Goal: Use online tool/utility: Utilize a website feature to perform a specific function

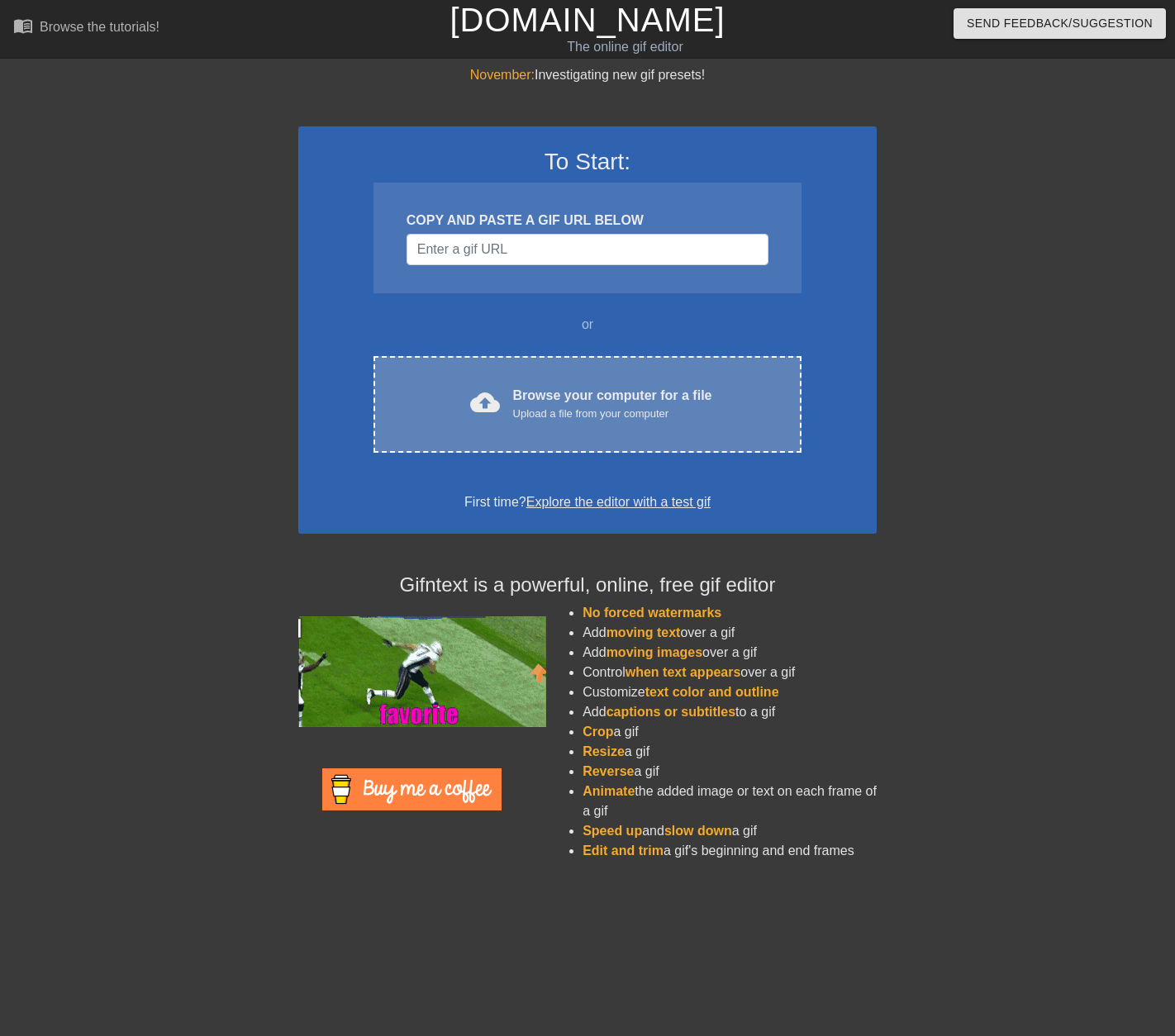
click at [532, 422] on div "cloud_upload Browse your computer for a file Upload a file from your computer C…" at bounding box center [588, 404] width 428 height 97
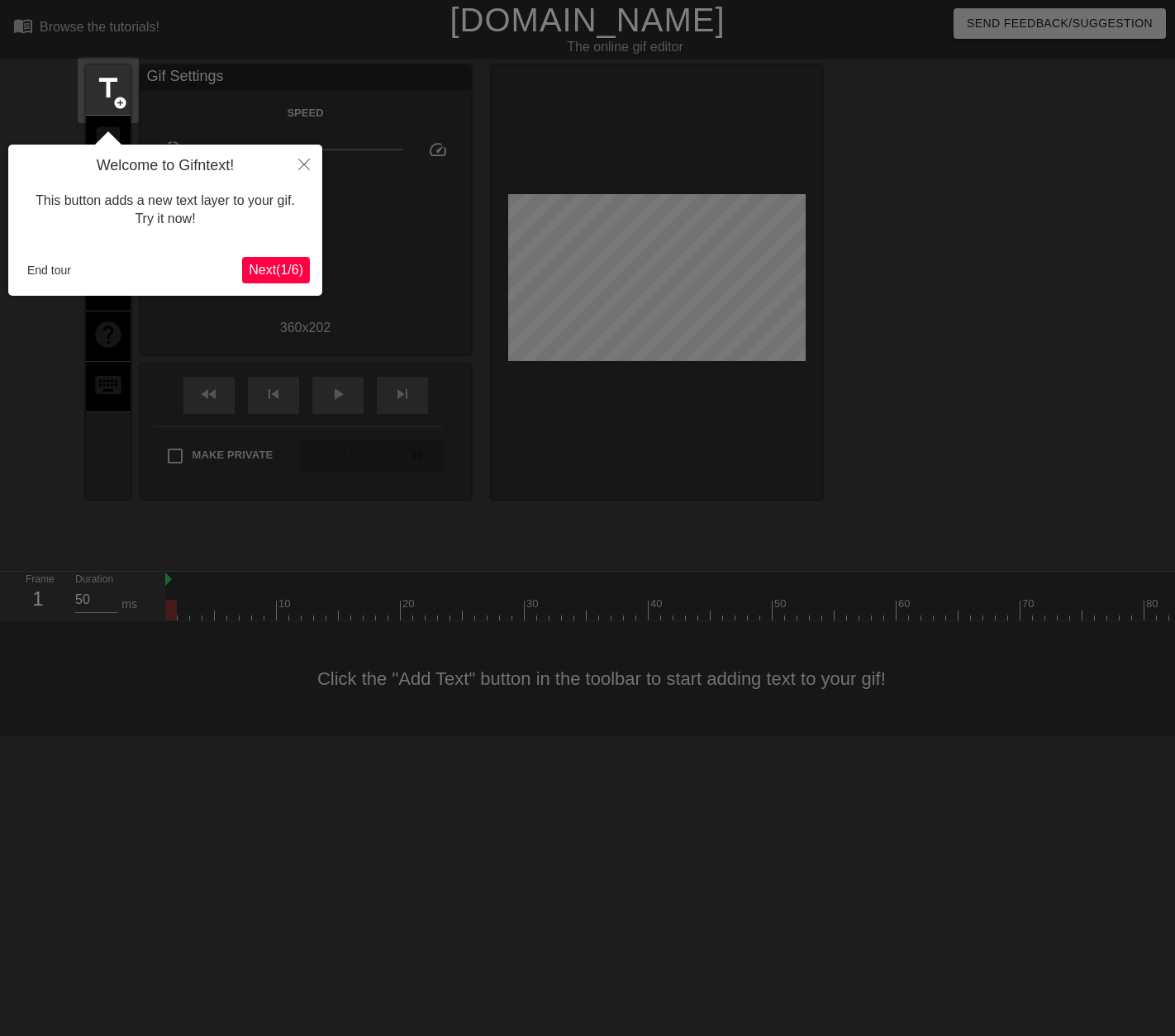
click at [297, 158] on button "Close" at bounding box center [303, 163] width 36 height 38
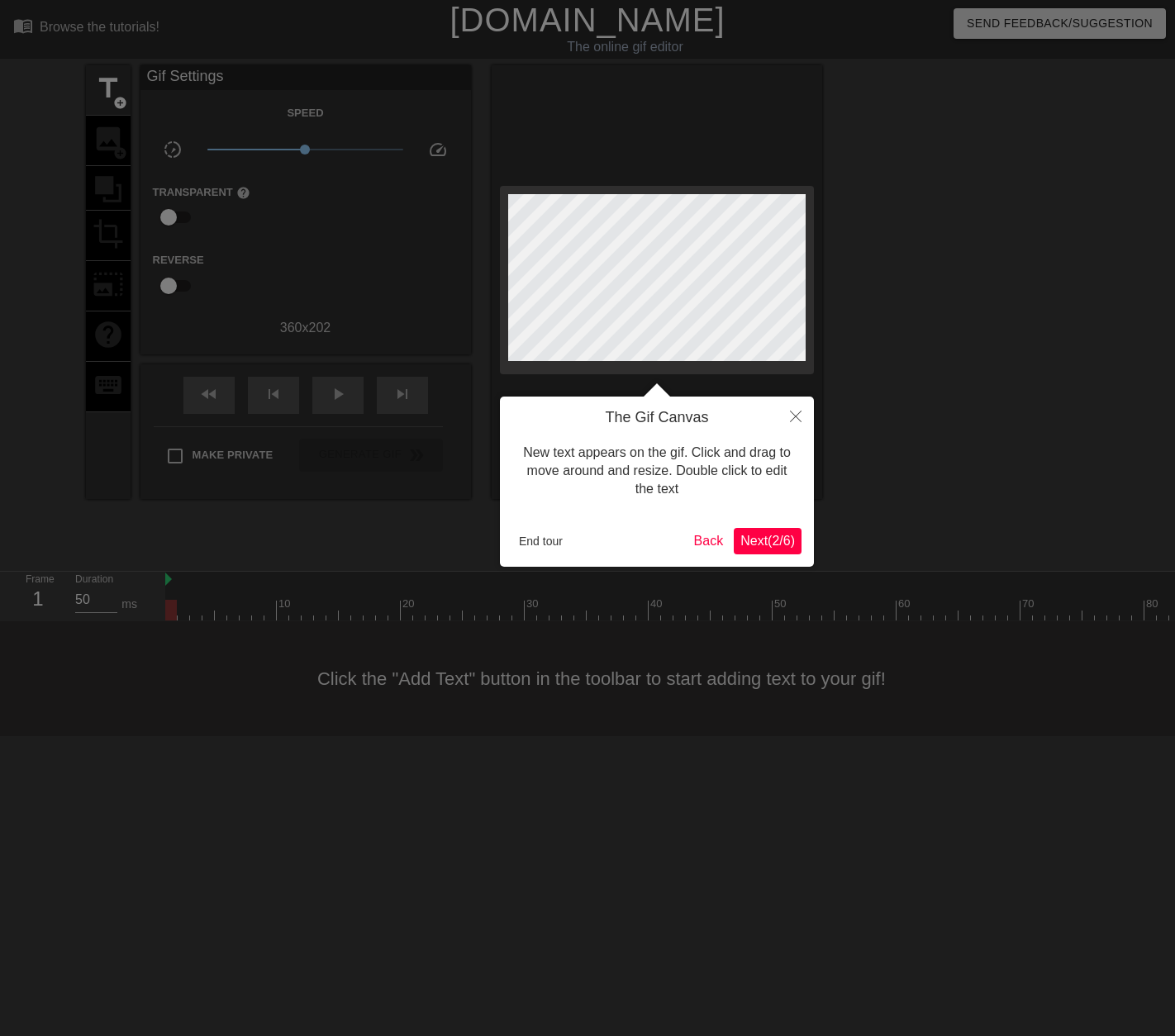
click at [805, 407] on button "Close" at bounding box center [795, 415] width 36 height 38
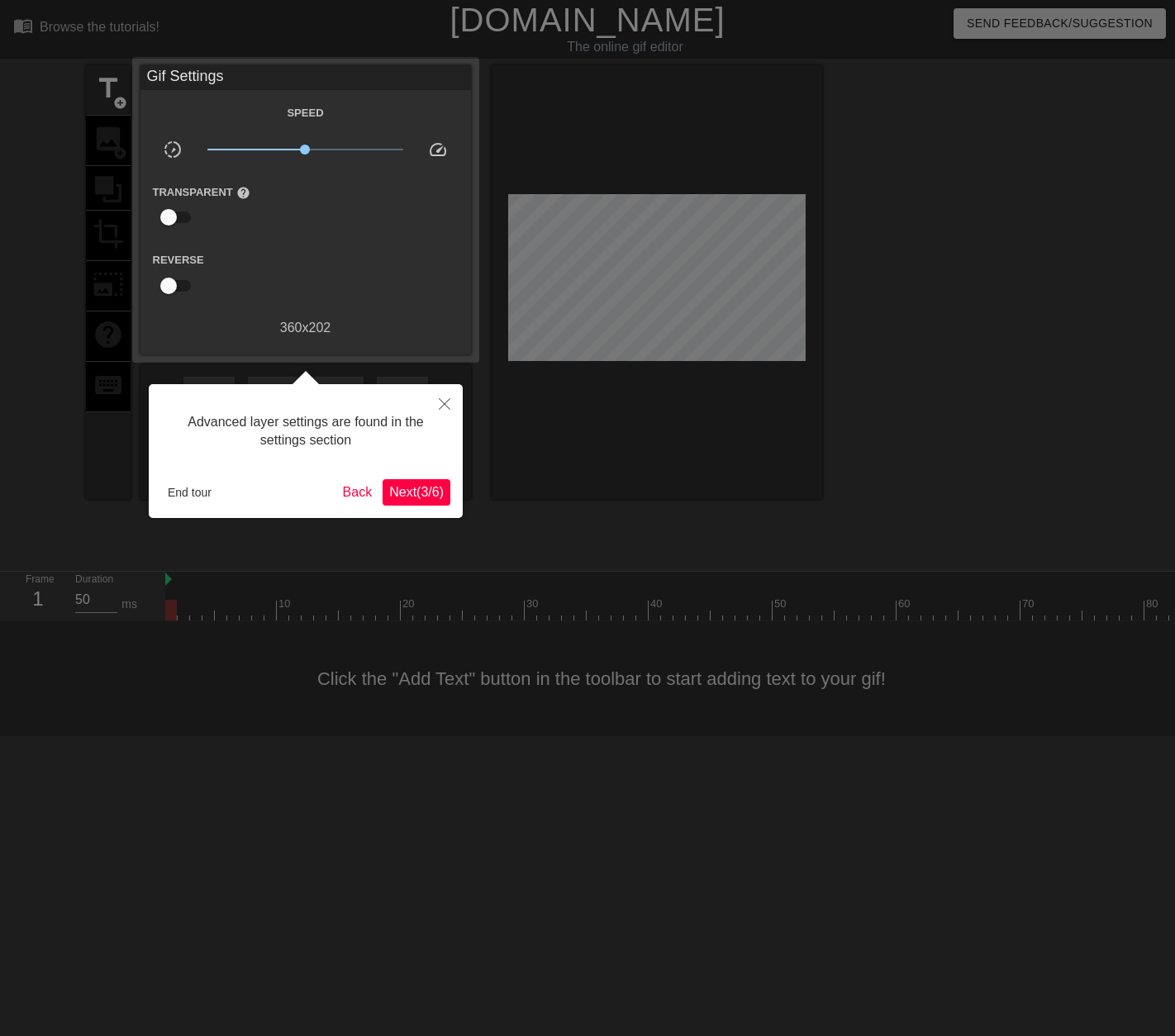
click at [412, 482] on button "Next ( 3 / 6 )" at bounding box center [416, 492] width 67 height 27
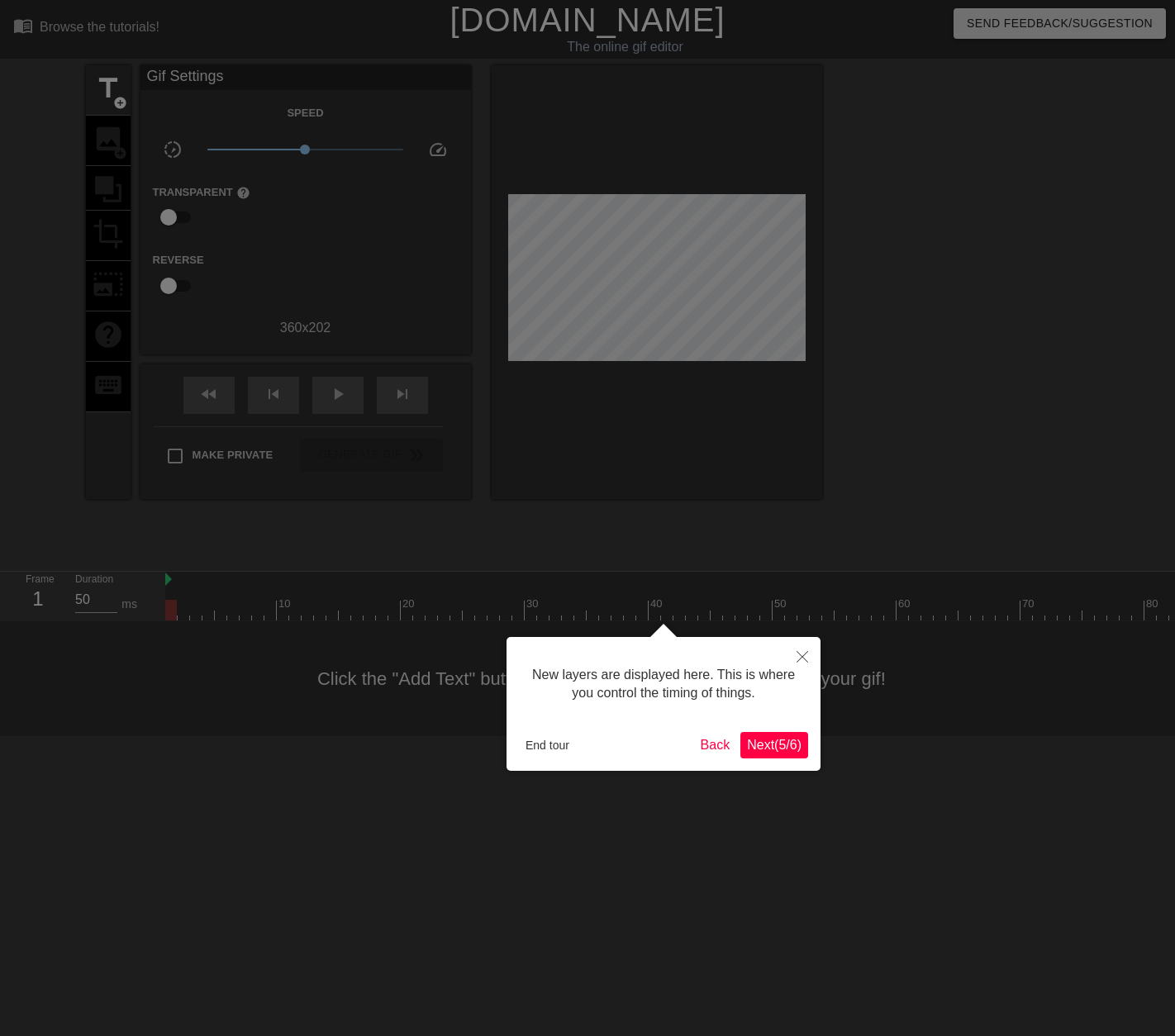
scroll to position [14, 0]
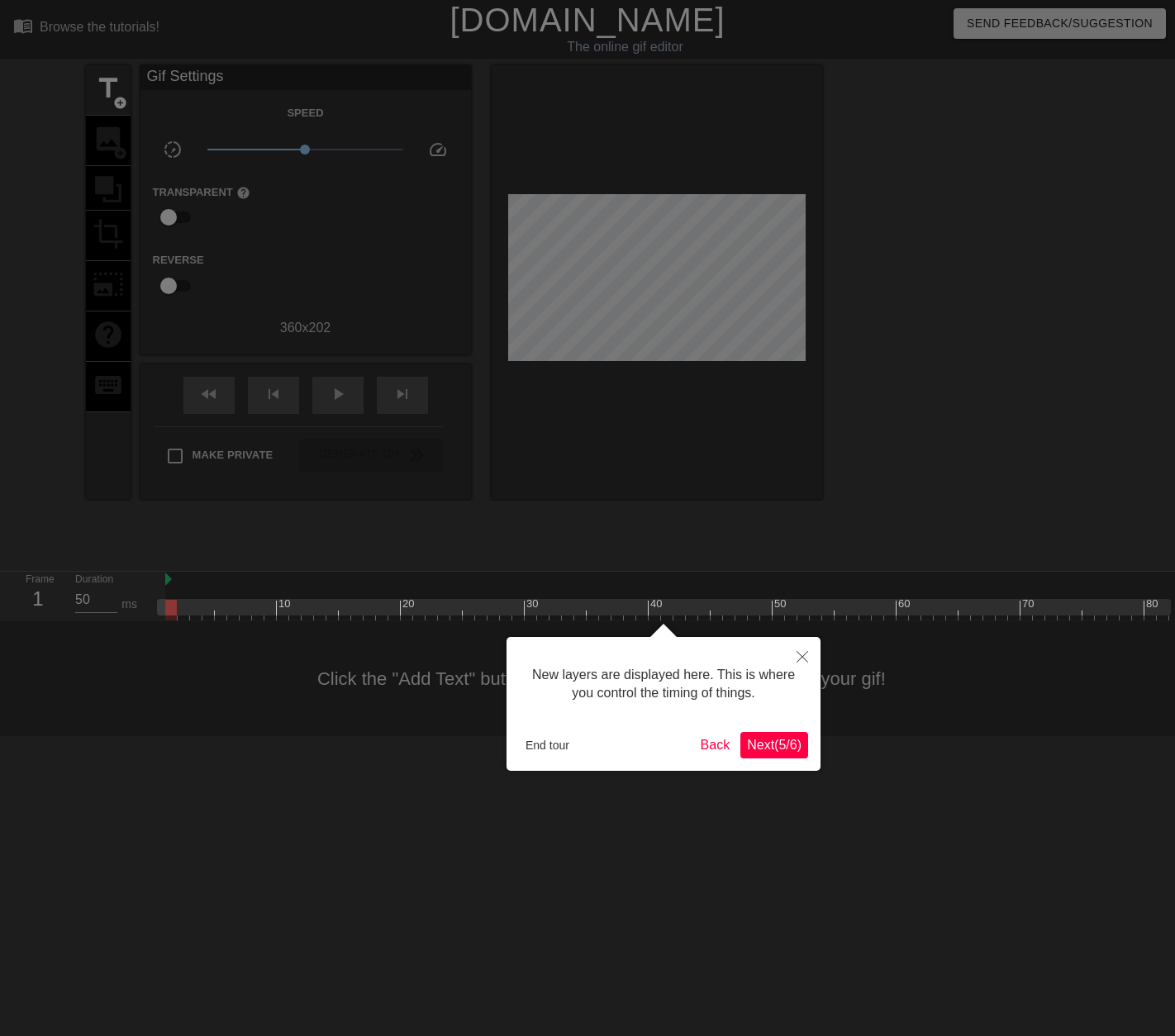
click at [552, 745] on button "End tour" at bounding box center [547, 744] width 57 height 25
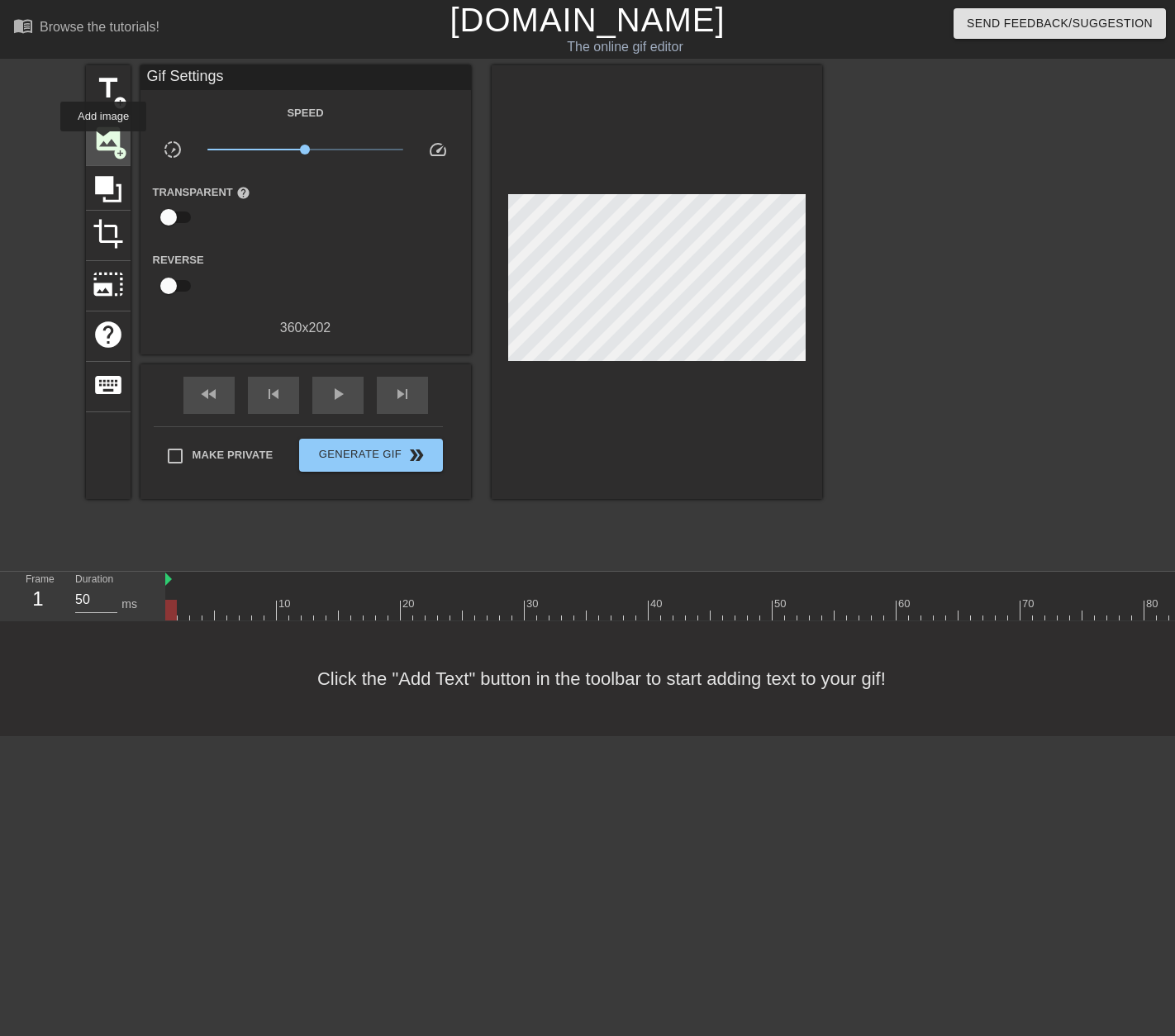
click at [104, 143] on span "image" at bounding box center [108, 138] width 31 height 31
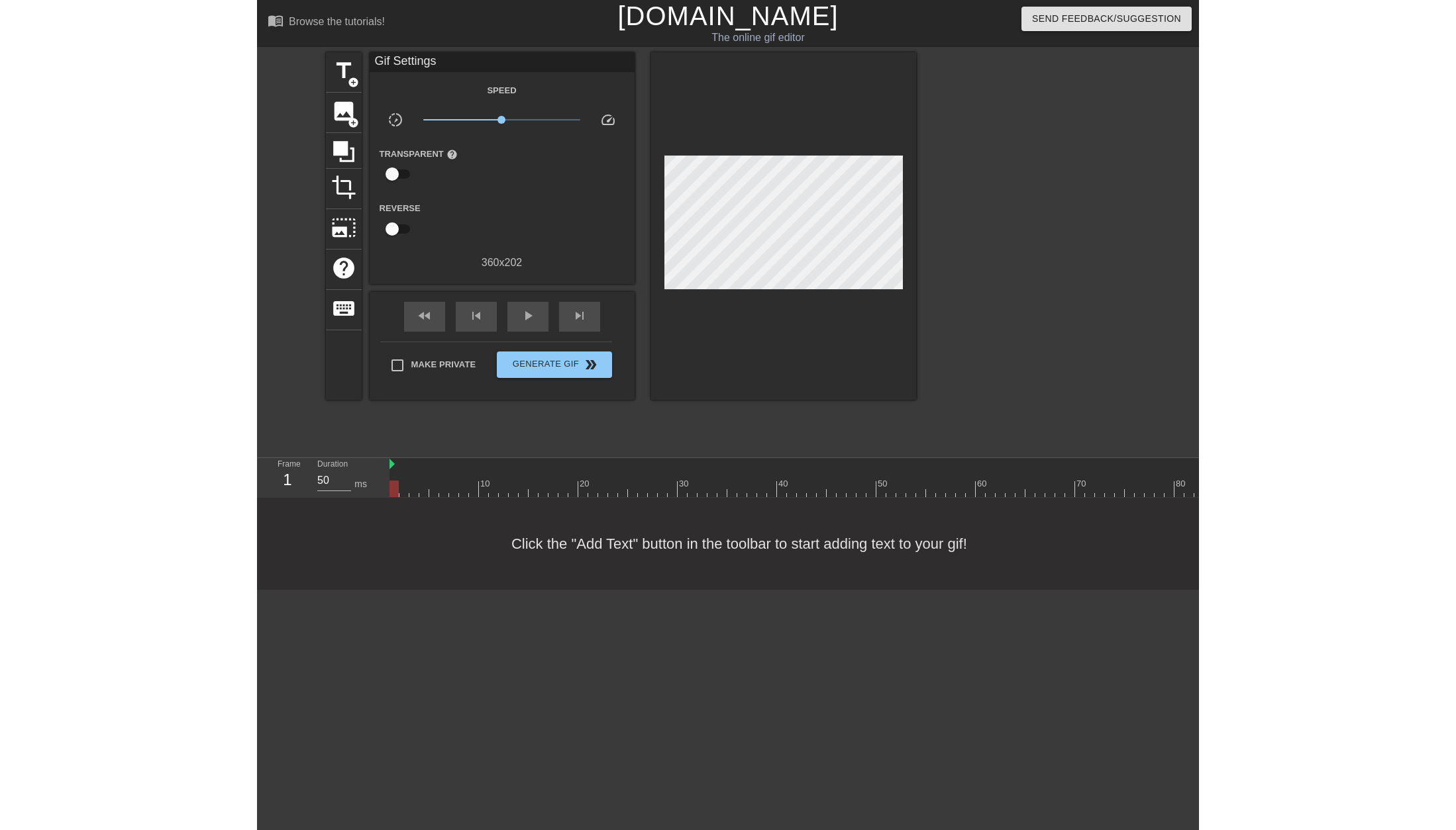
scroll to position [0, 0]
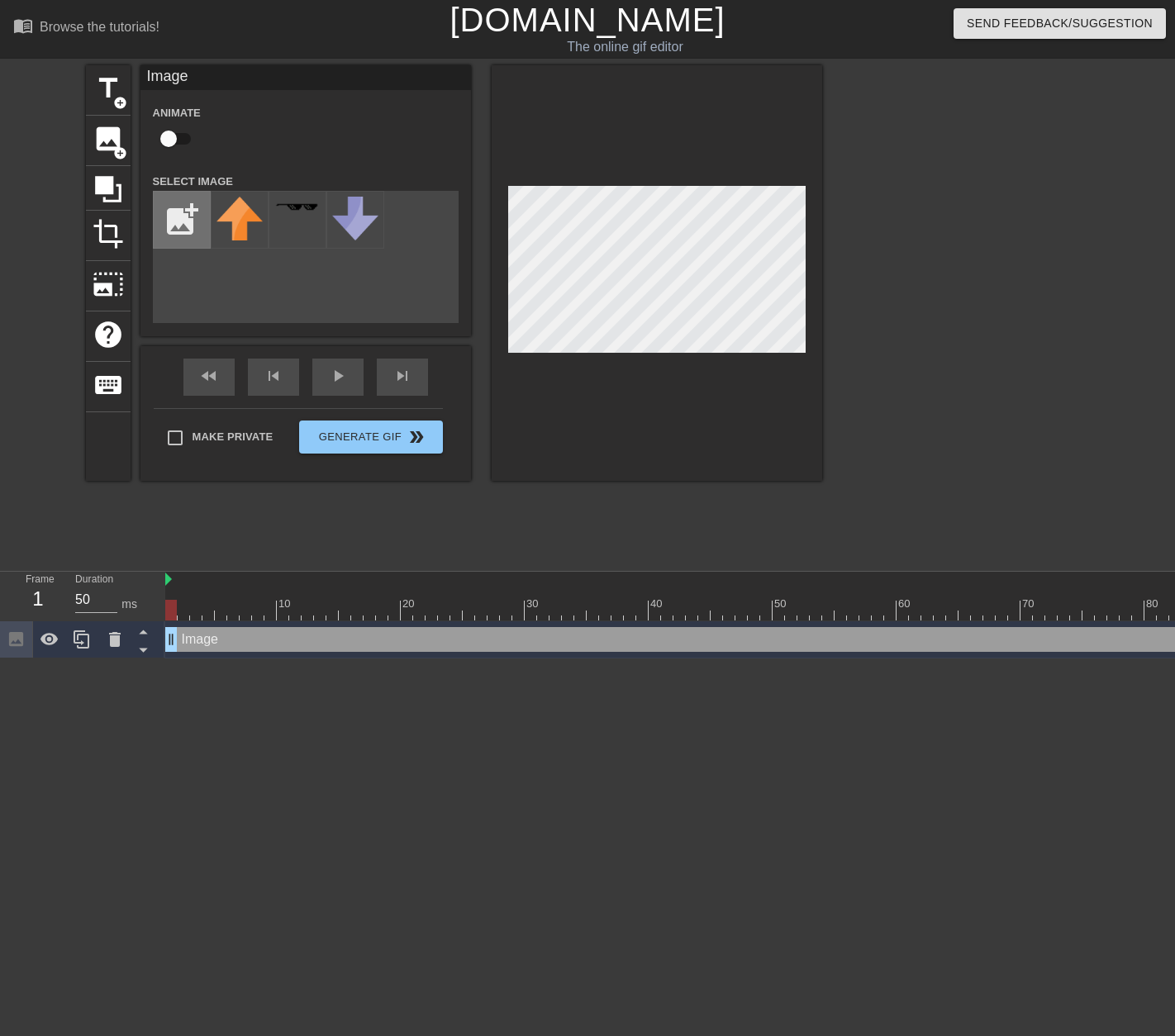
click at [175, 220] on input "file" at bounding box center [182, 220] width 56 height 56
type input "C:\fakepath\Screenshot_[DATE]_at_[DATE]-removebg-preview.png"
click at [193, 637] on div "Image drag_handle drag_handle" at bounding box center [784, 639] width 1239 height 25
click at [110, 649] on icon at bounding box center [114, 638] width 19 height 19
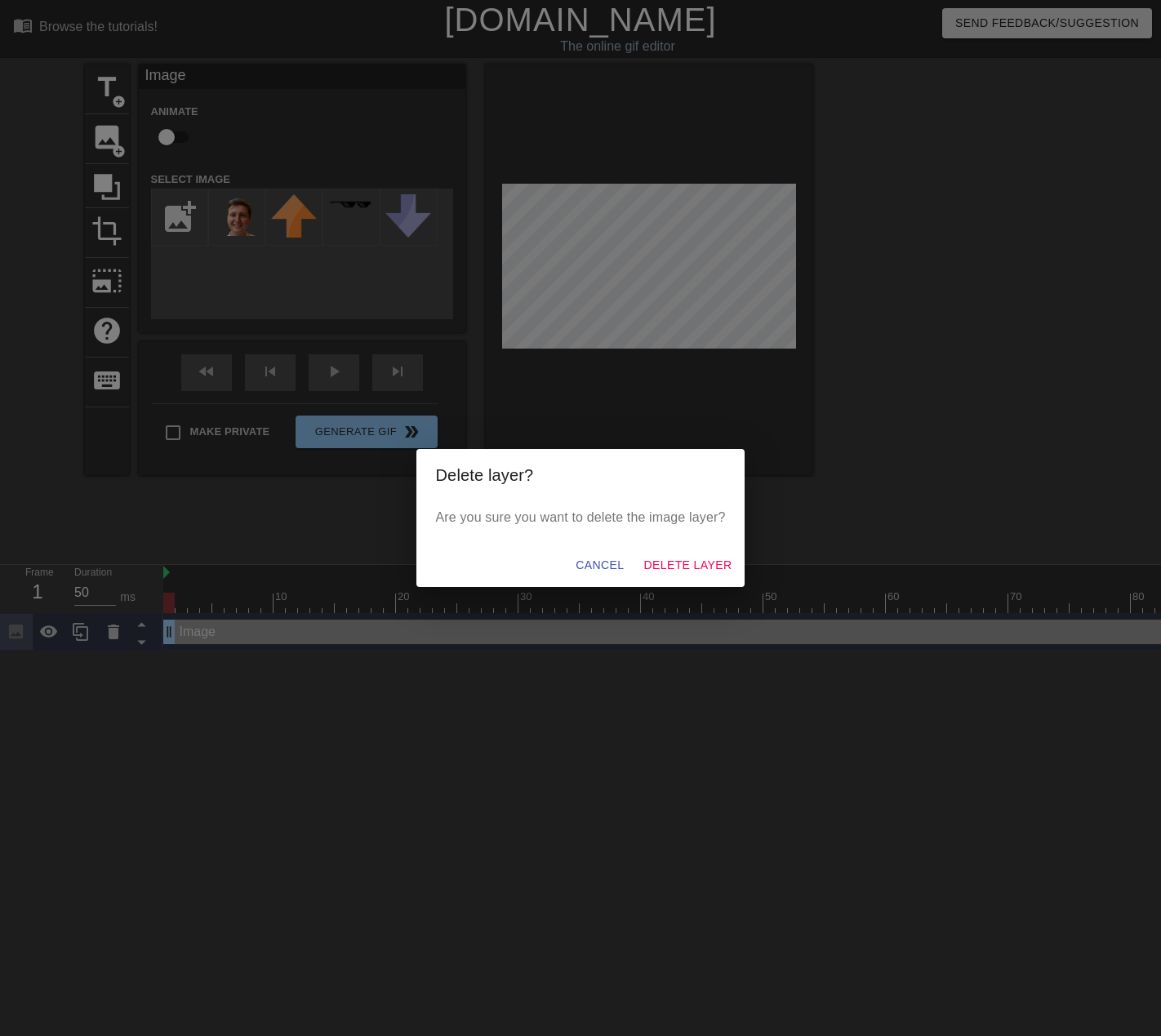
click at [677, 571] on span "Delete Layer" at bounding box center [687, 565] width 88 height 20
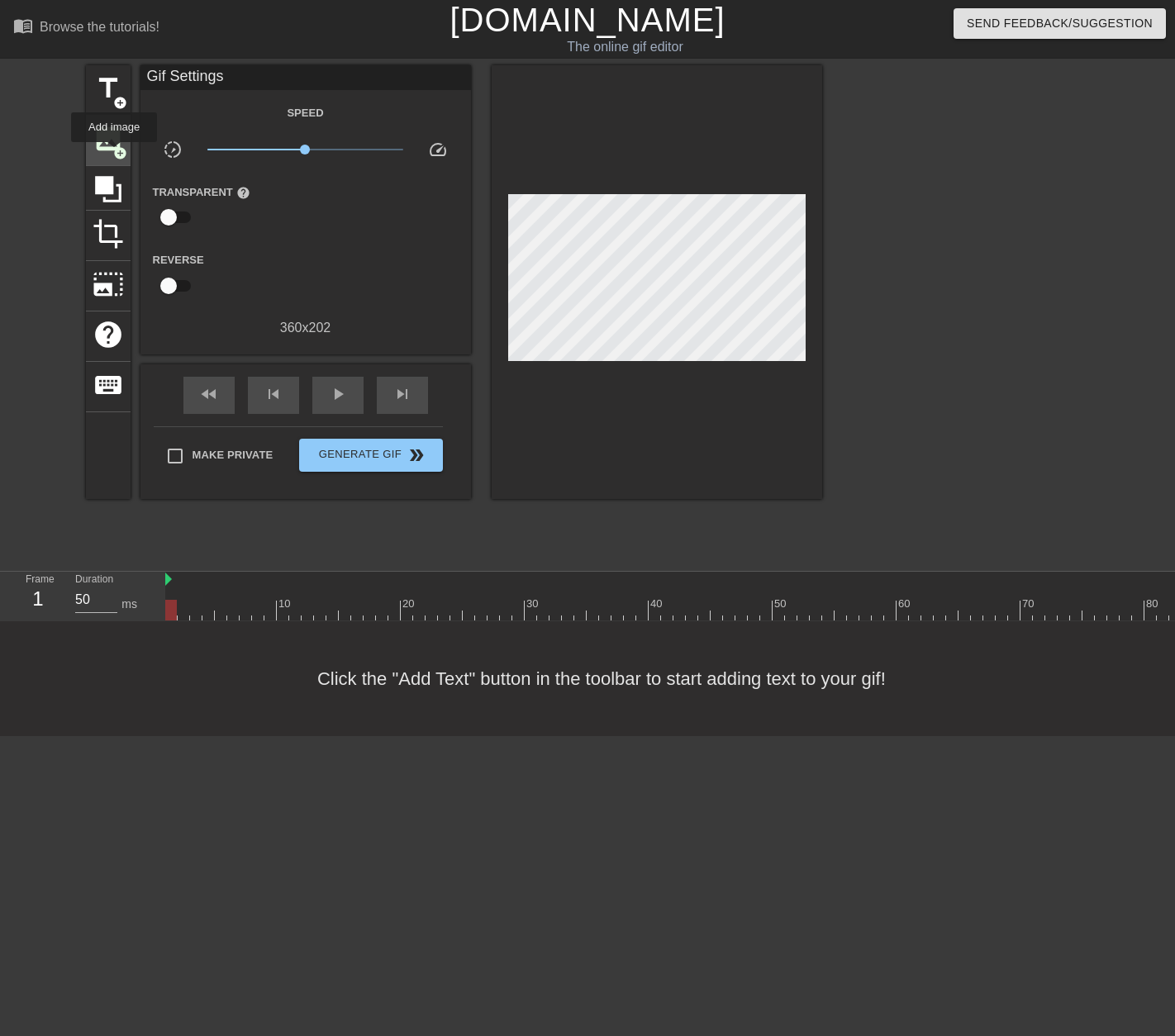
click at [114, 154] on span "add_circle" at bounding box center [120, 153] width 14 height 14
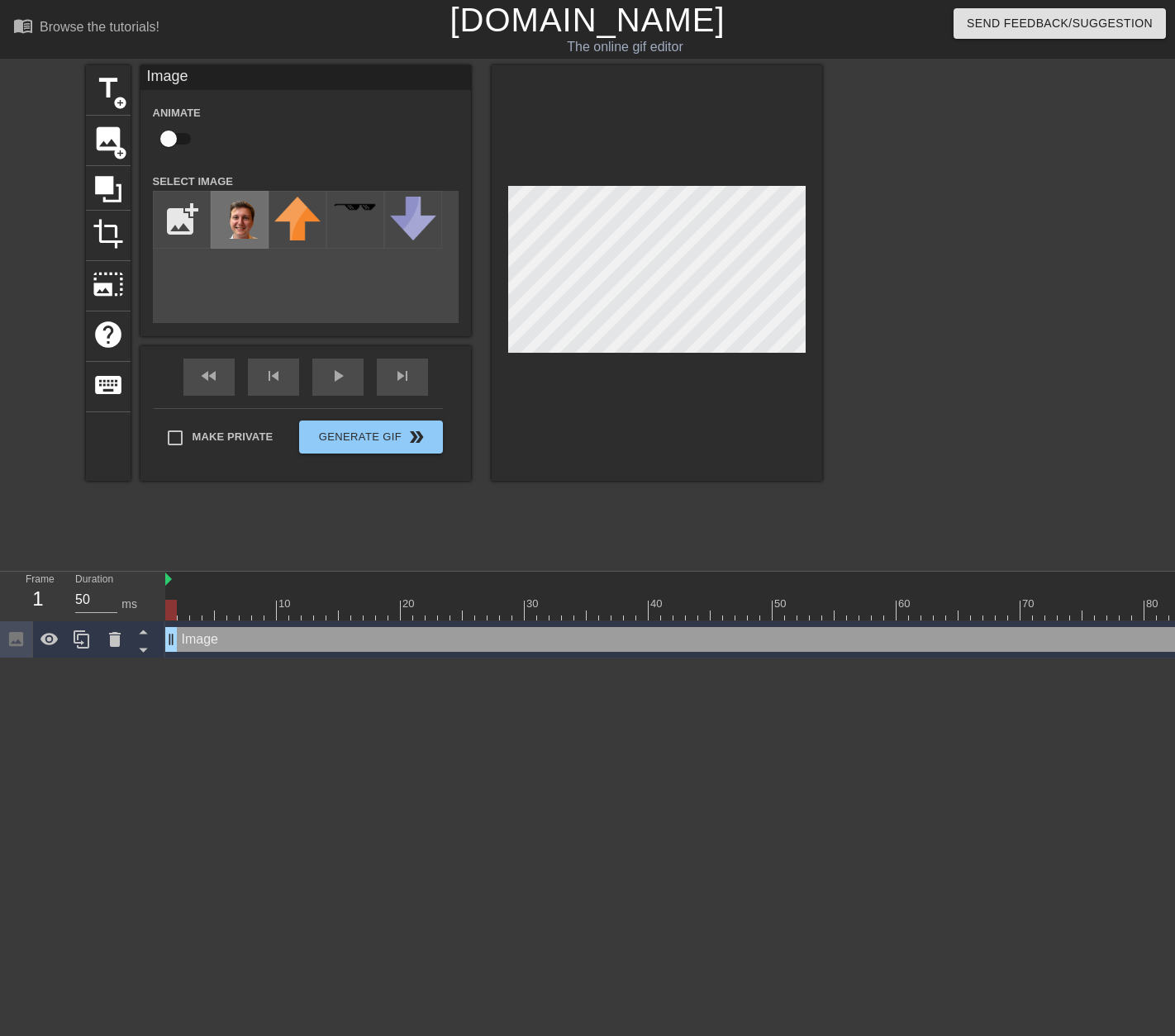
click at [231, 225] on img at bounding box center [240, 218] width 46 height 42
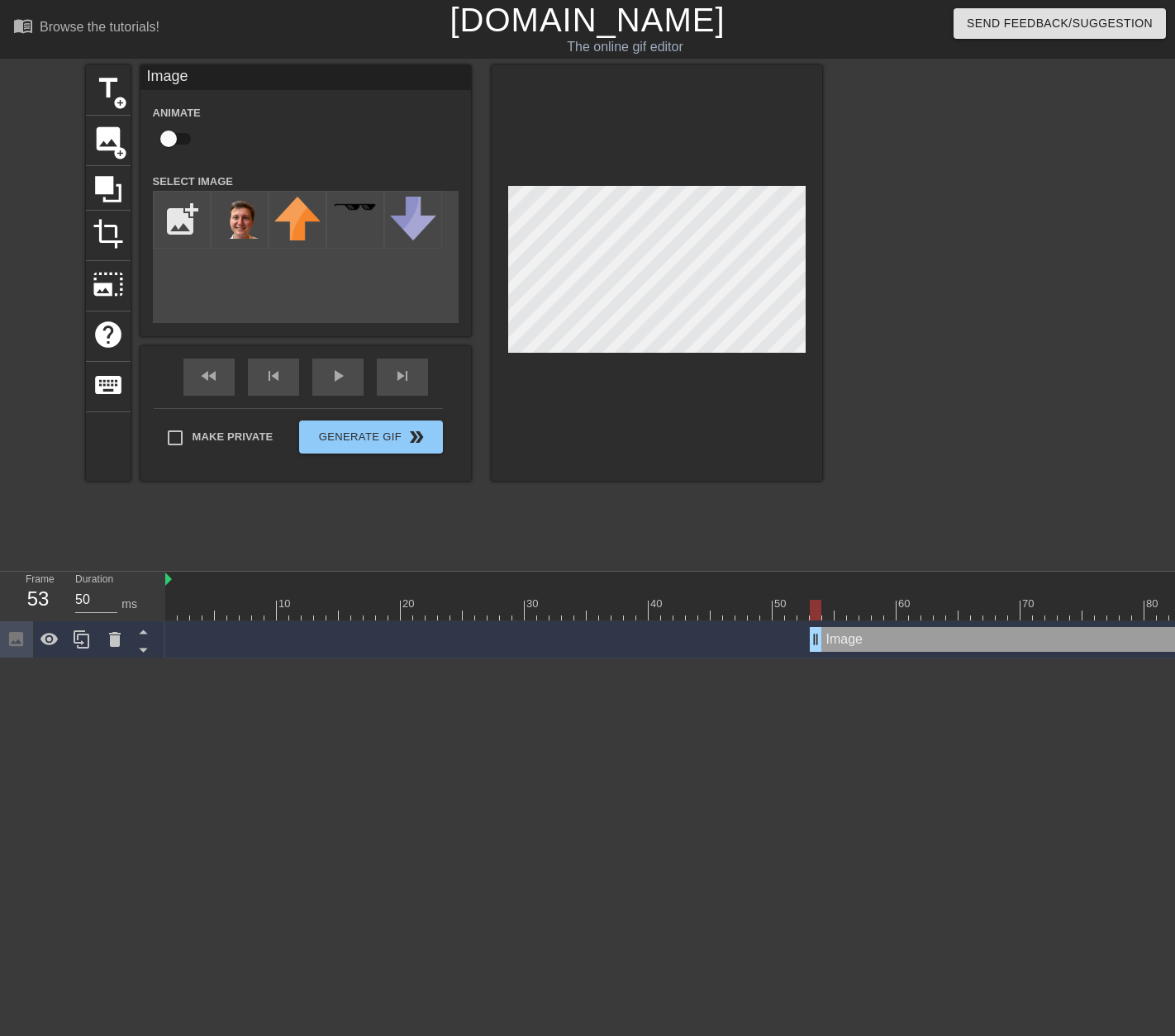
drag, startPoint x: 173, startPoint y: 641, endPoint x: 813, endPoint y: 649, distance: 640.0
click at [3, 659] on html "menu_book Browse the tutorials! [DOMAIN_NAME] The online gif editor Send Feedba…" at bounding box center [588, 329] width 1175 height 659
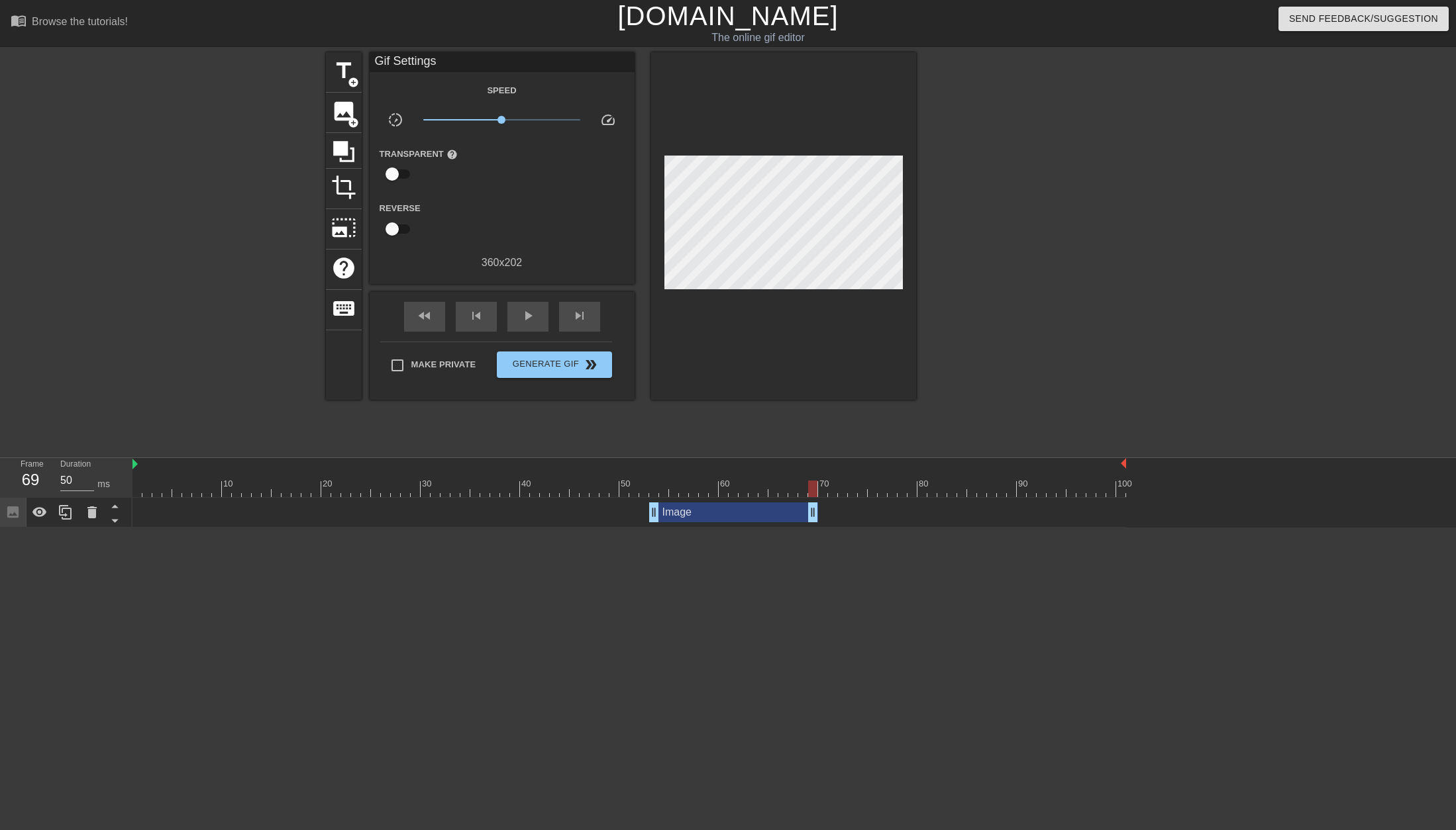
drag, startPoint x: 1120, startPoint y: 512, endPoint x: 816, endPoint y: 531, distance: 304.6
click at [816, 528] on html "menu_book Browse the tutorials! [DOMAIN_NAME] The online gif editor Send Feedba…" at bounding box center [728, 264] width 1456 height 528
click at [512, 322] on div "play_arrow" at bounding box center [528, 316] width 41 height 30
click at [512, 322] on div "pause" at bounding box center [528, 316] width 41 height 30
click at [573, 363] on span "Generate Gif double_arrow" at bounding box center [554, 364] width 104 height 16
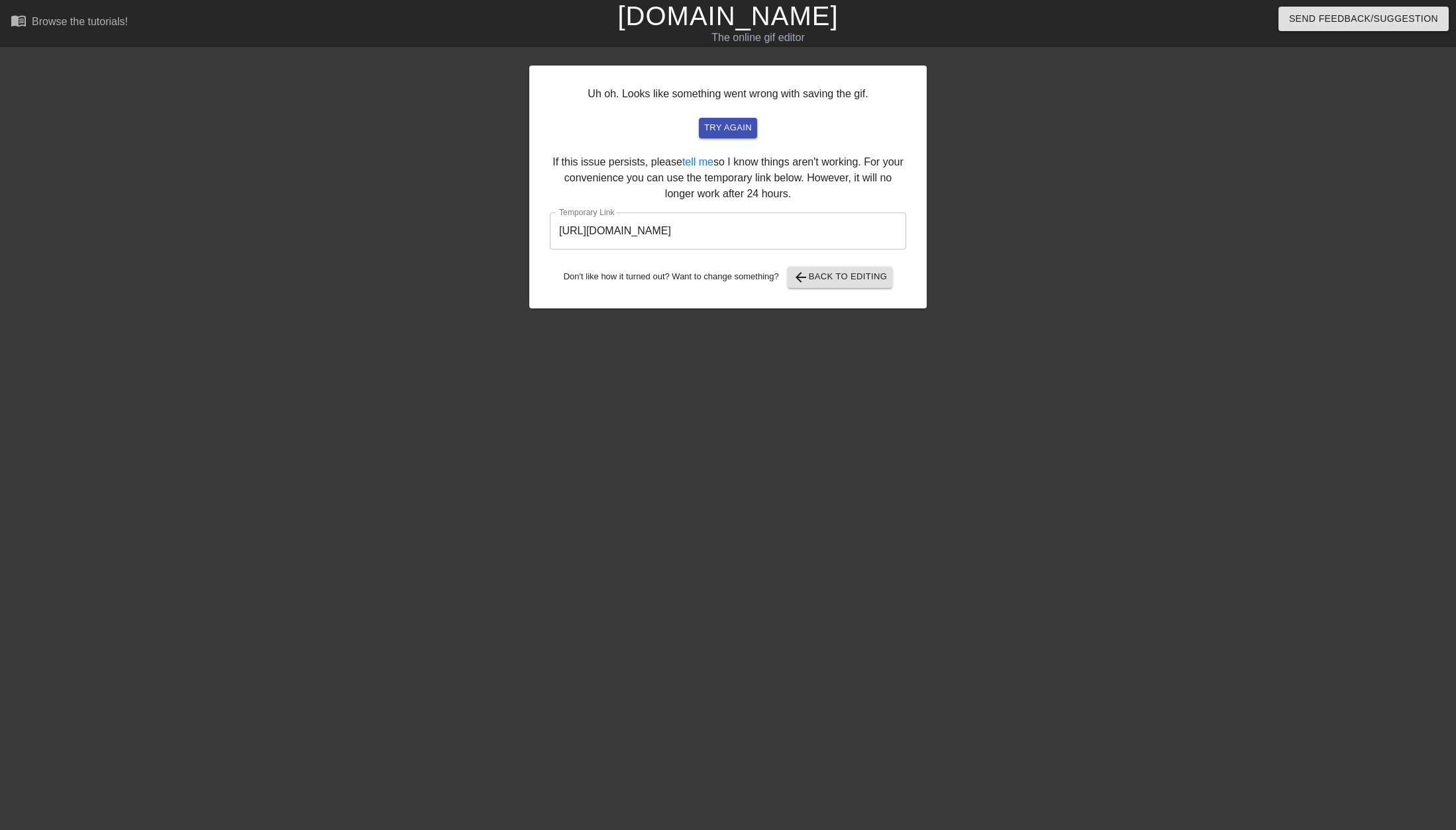
click at [723, 135] on button "try again" at bounding box center [728, 128] width 58 height 21
click at [840, 224] on input "[URL][DOMAIN_NAME]" at bounding box center [728, 231] width 356 height 37
drag, startPoint x: 819, startPoint y: 224, endPoint x: 576, endPoint y: 219, distance: 243.1
click at [576, 219] on input "[URL][DOMAIN_NAME]" at bounding box center [728, 231] width 356 height 37
drag, startPoint x: 558, startPoint y: 231, endPoint x: 884, endPoint y: 228, distance: 326.0
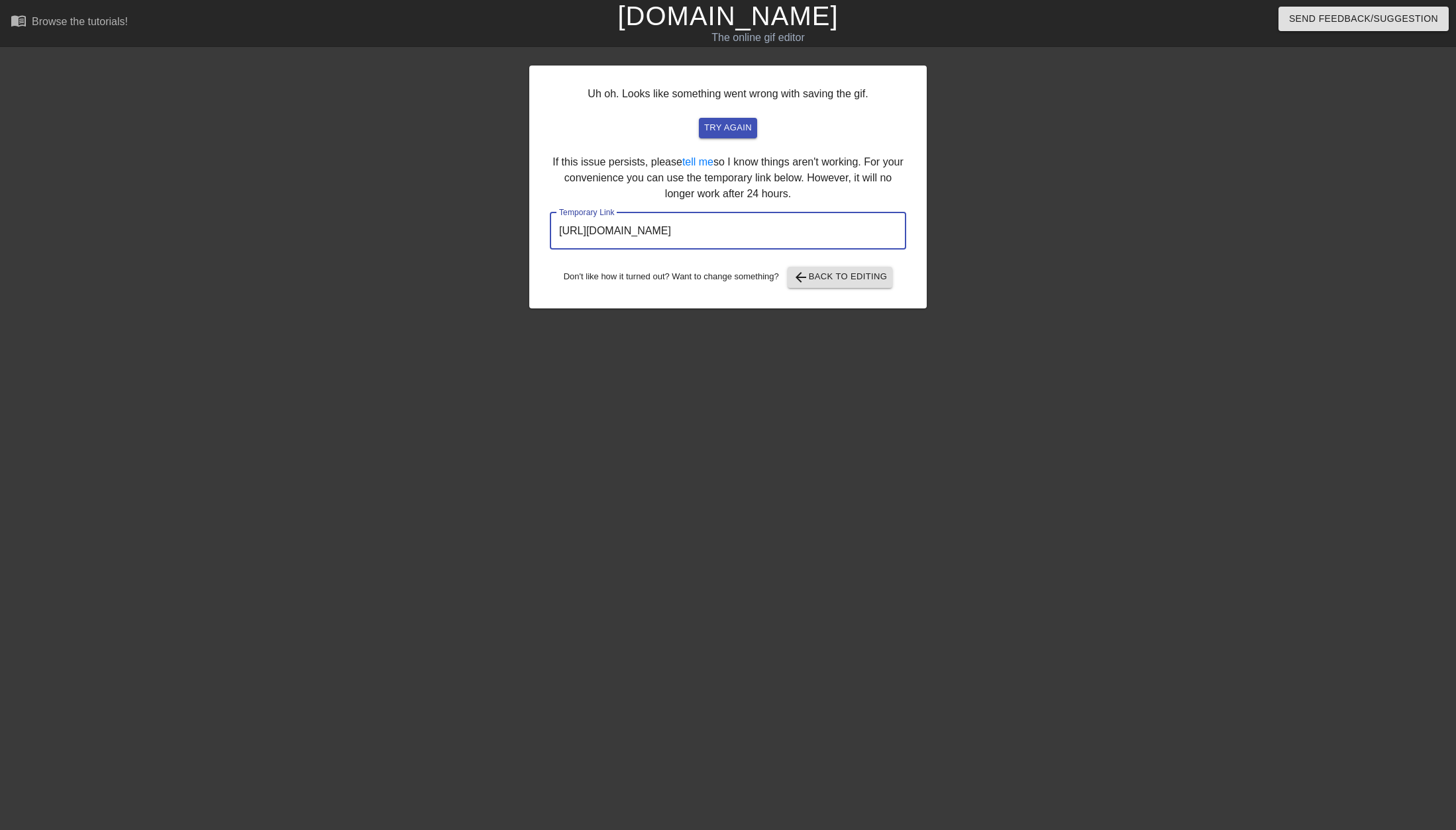
click at [884, 228] on input "[URL][DOMAIN_NAME]" at bounding box center [728, 231] width 356 height 37
click at [837, 223] on input "[URL][DOMAIN_NAME]" at bounding box center [728, 231] width 356 height 37
drag, startPoint x: 839, startPoint y: 233, endPoint x: 563, endPoint y: 211, distance: 276.9
click at [563, 211] on div "Uh oh. Looks like something went wrong with saving the gif. try again If this i…" at bounding box center [728, 187] width 397 height 243
